Goal: Transaction & Acquisition: Purchase product/service

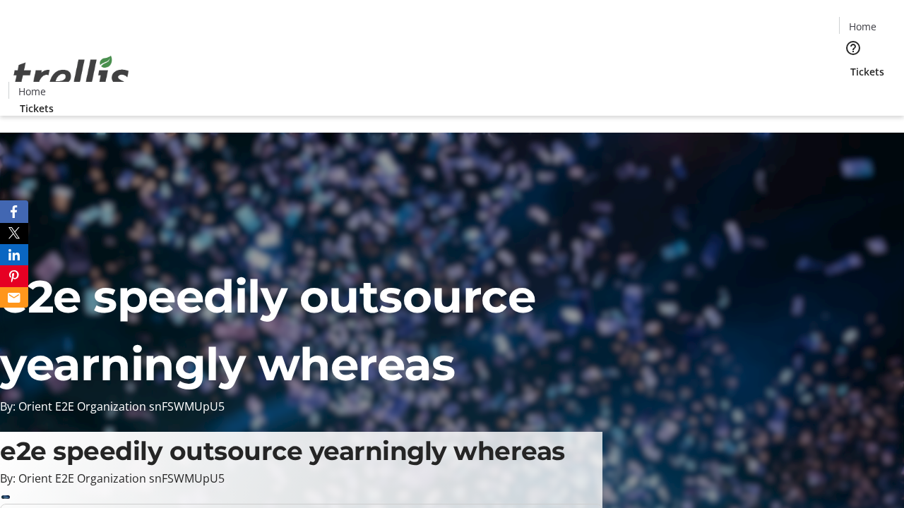
click at [850, 64] on span "Tickets" at bounding box center [867, 71] width 34 height 15
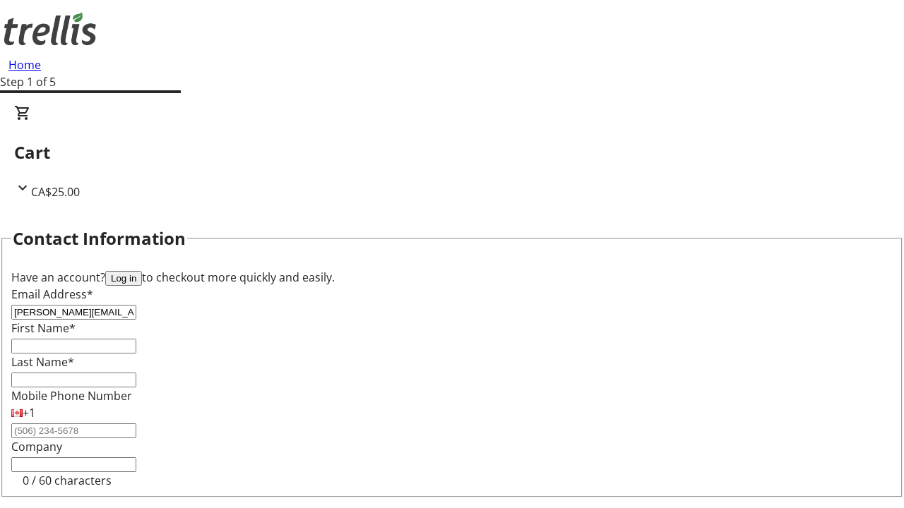
type input "[PERSON_NAME][EMAIL_ADDRESS][DOMAIN_NAME]"
type input "[PERSON_NAME]"
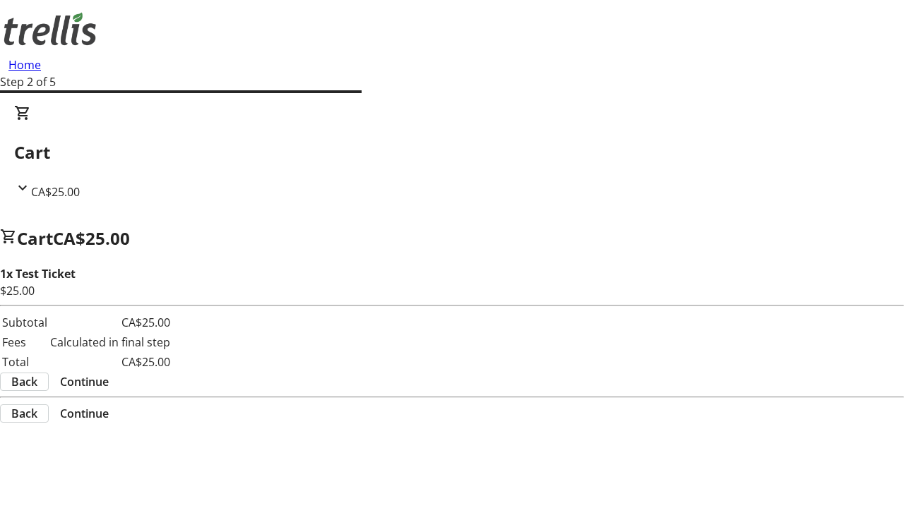
click at [109, 373] on span "Continue" at bounding box center [84, 381] width 49 height 17
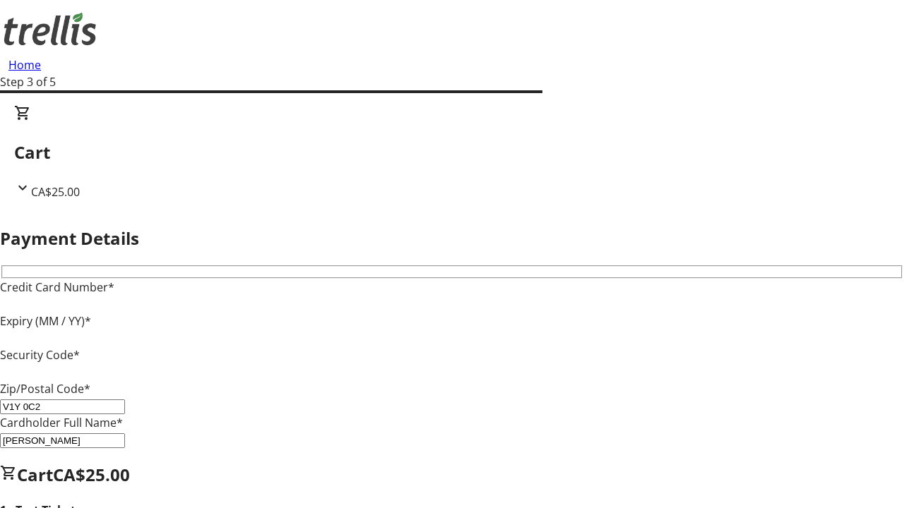
type input "V1Y 0C2"
